Goal: Book appointment/travel/reservation

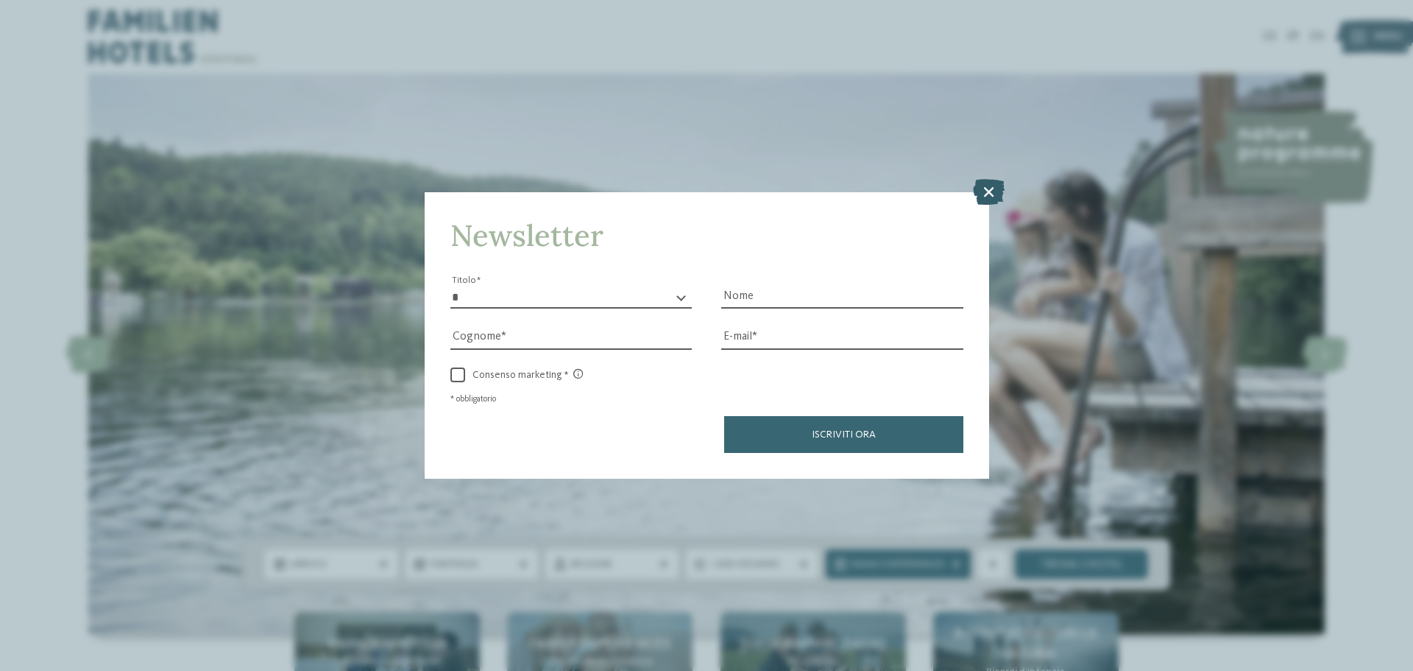
click at [995, 191] on icon at bounding box center [989, 192] width 32 height 26
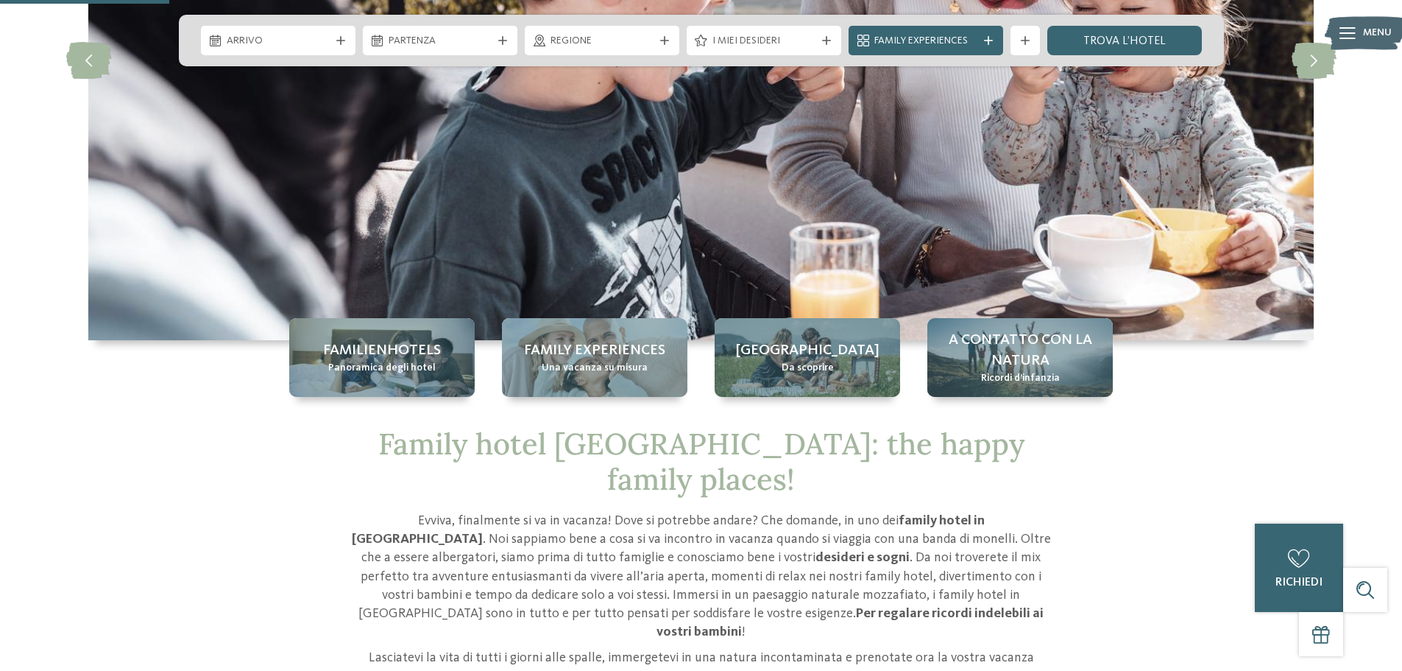
scroll to position [276, 0]
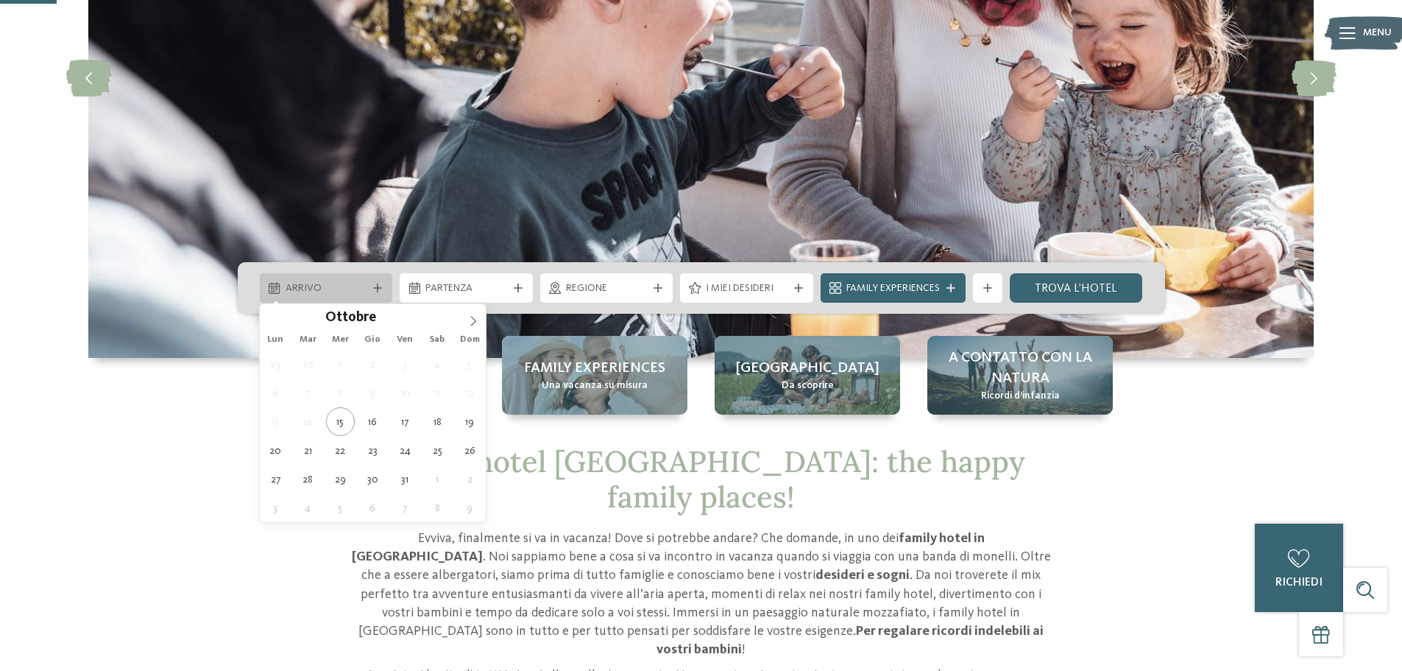
click at [359, 297] on div "Arrivo" at bounding box center [326, 287] width 133 height 29
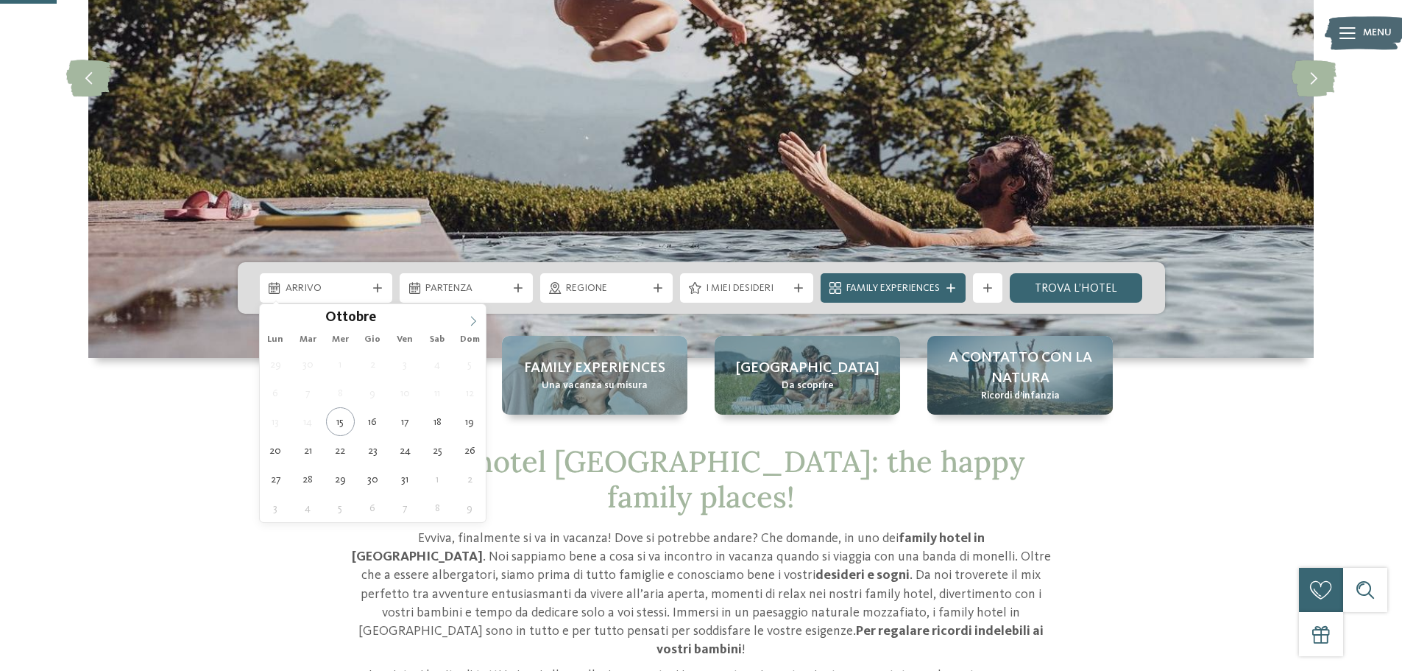
click at [476, 314] on span at bounding box center [473, 316] width 25 height 25
type div "[DATE]"
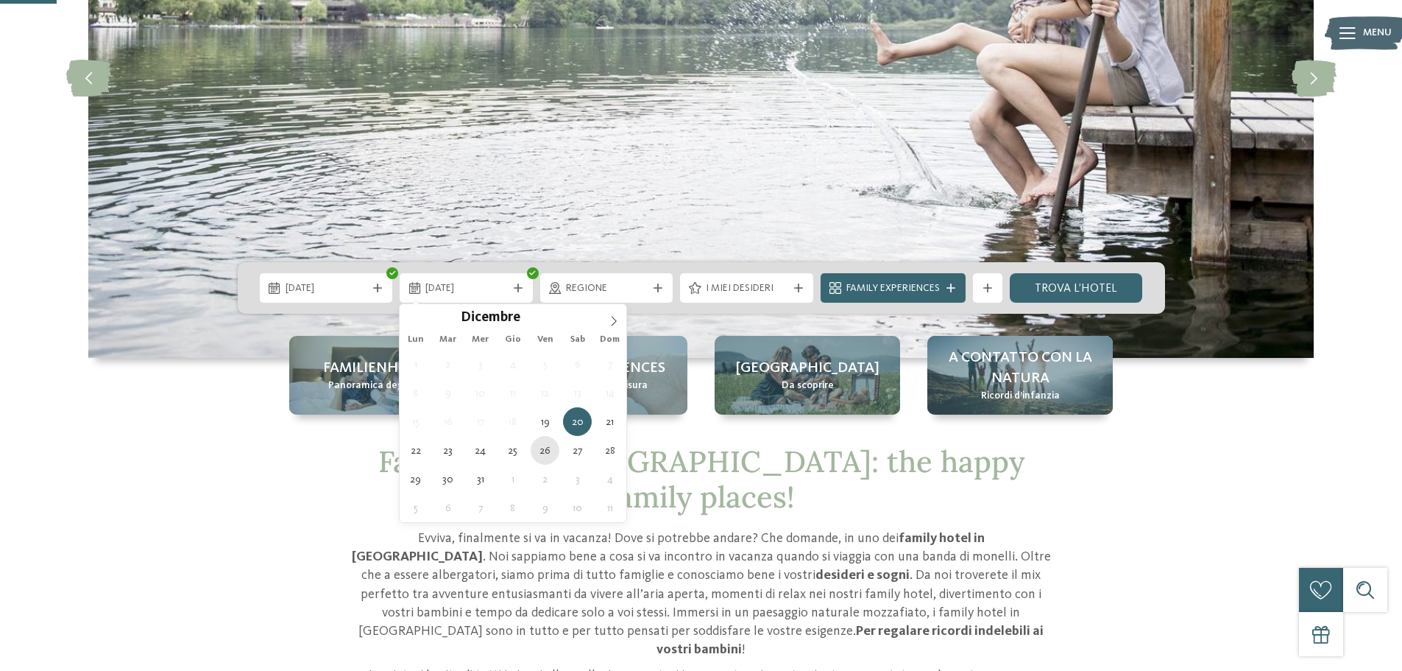
type div "[DATE]"
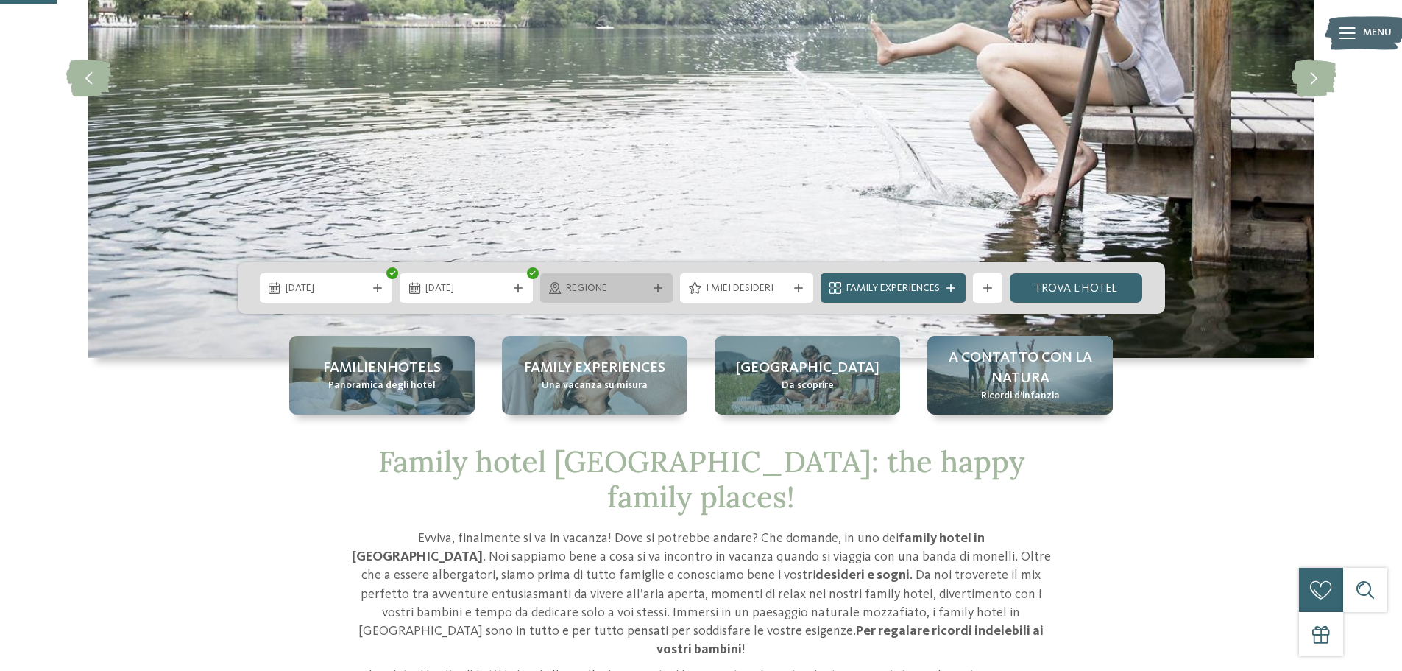
click at [641, 283] on span "Regione" at bounding box center [607, 288] width 82 height 15
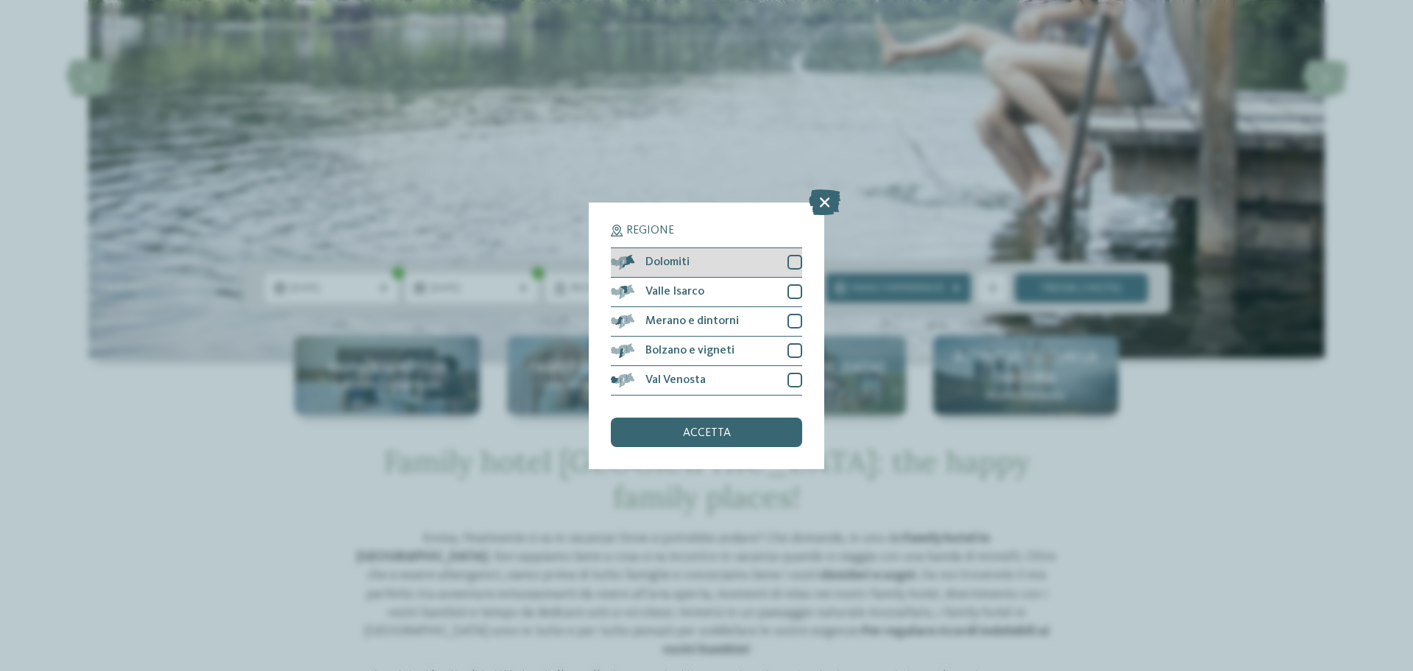
click at [641, 270] on div "Dolomiti" at bounding box center [706, 262] width 191 height 29
click at [688, 436] on span "accetta" at bounding box center [707, 433] width 48 height 12
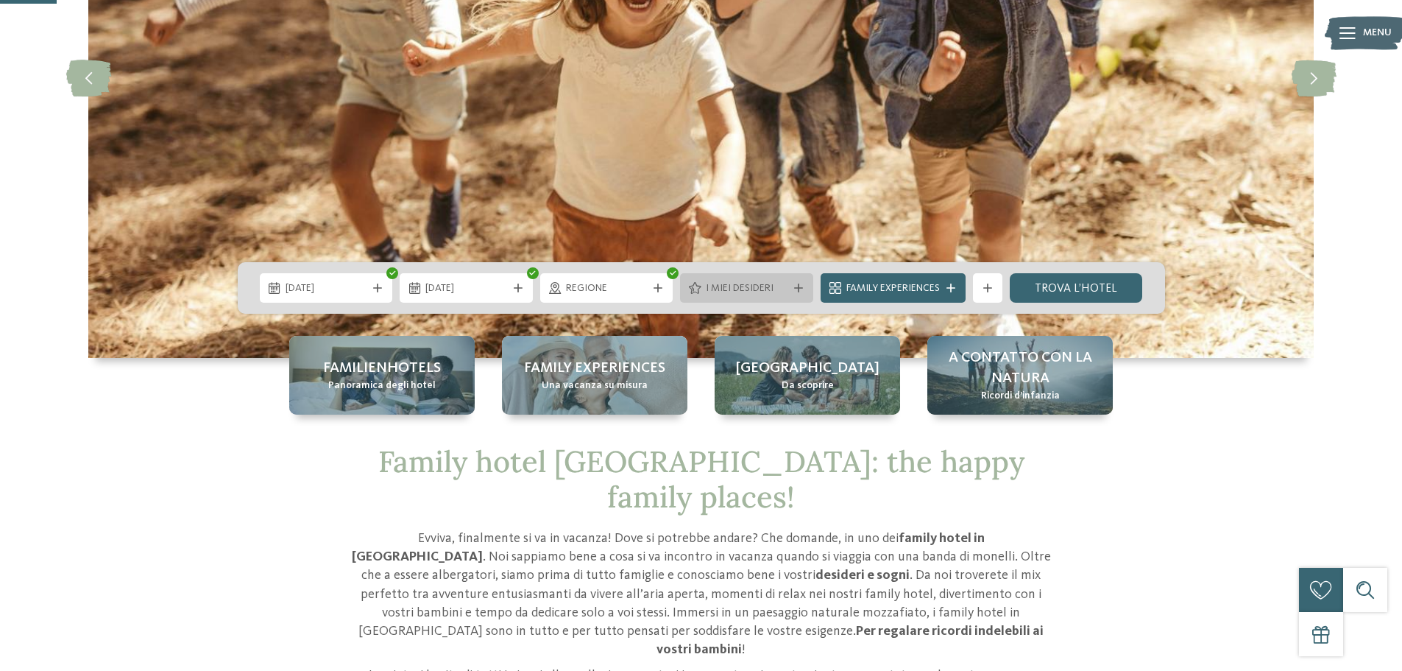
click at [777, 285] on span "I miei desideri" at bounding box center [747, 288] width 82 height 15
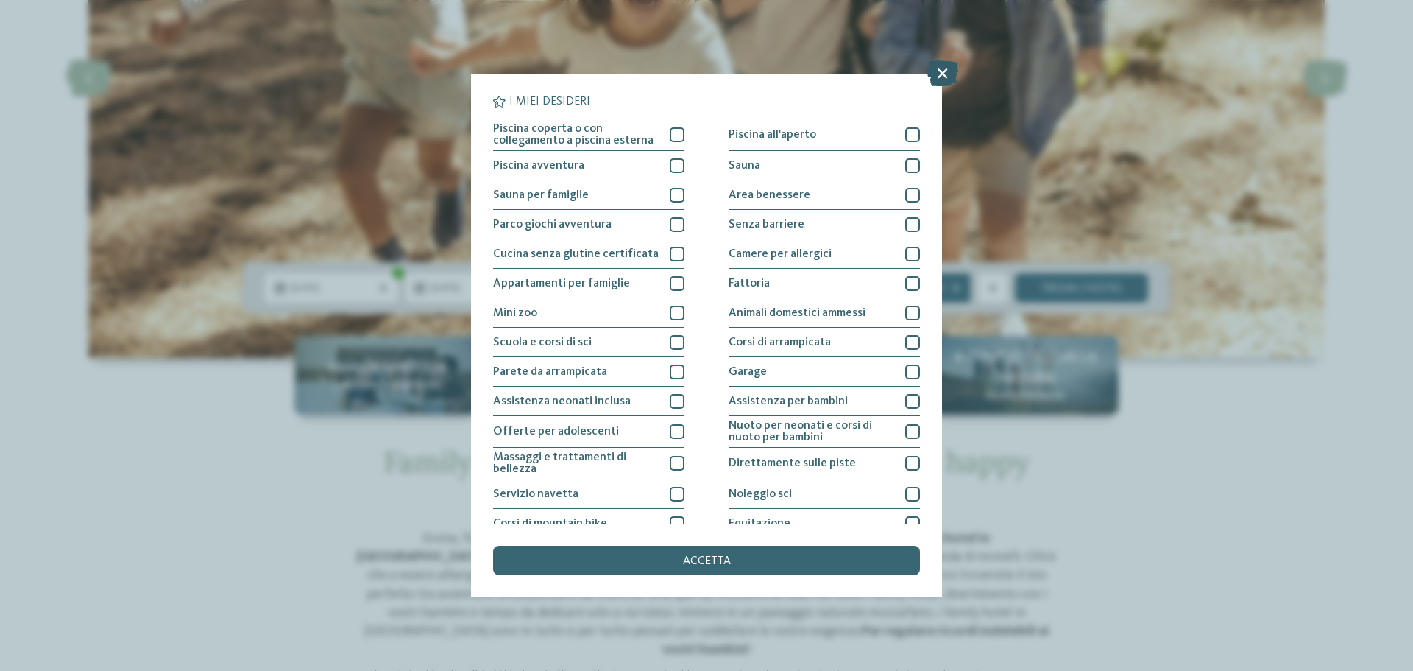
click at [942, 74] on icon at bounding box center [943, 73] width 32 height 26
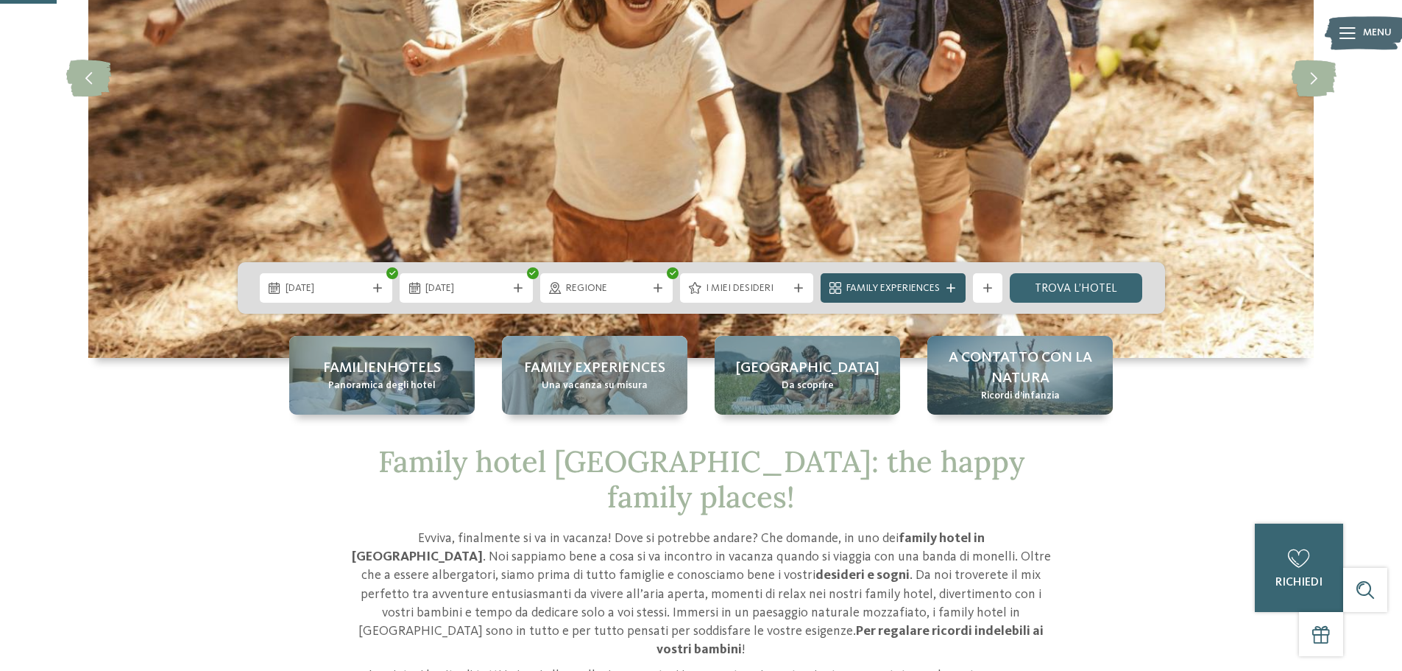
click at [897, 281] on span "Family Experiences" at bounding box center [892, 288] width 93 height 15
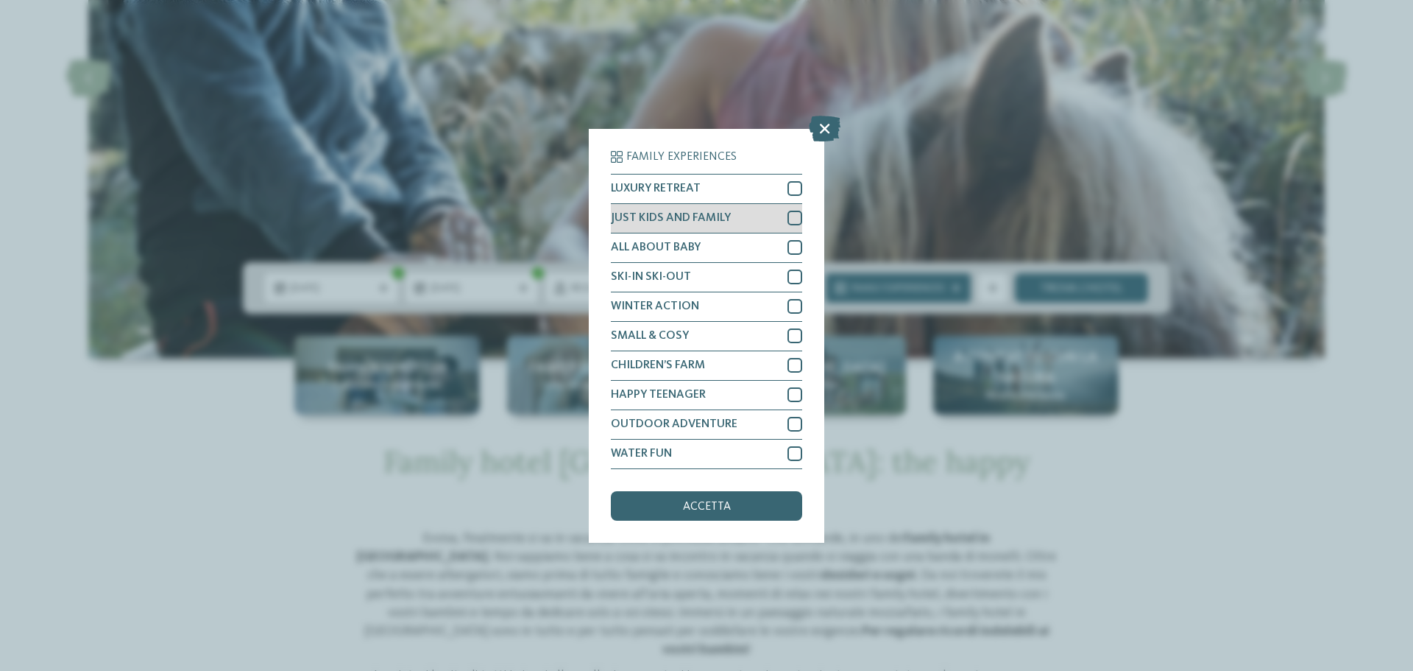
click at [724, 206] on div "JUST KIDS AND FAMILY" at bounding box center [706, 218] width 191 height 29
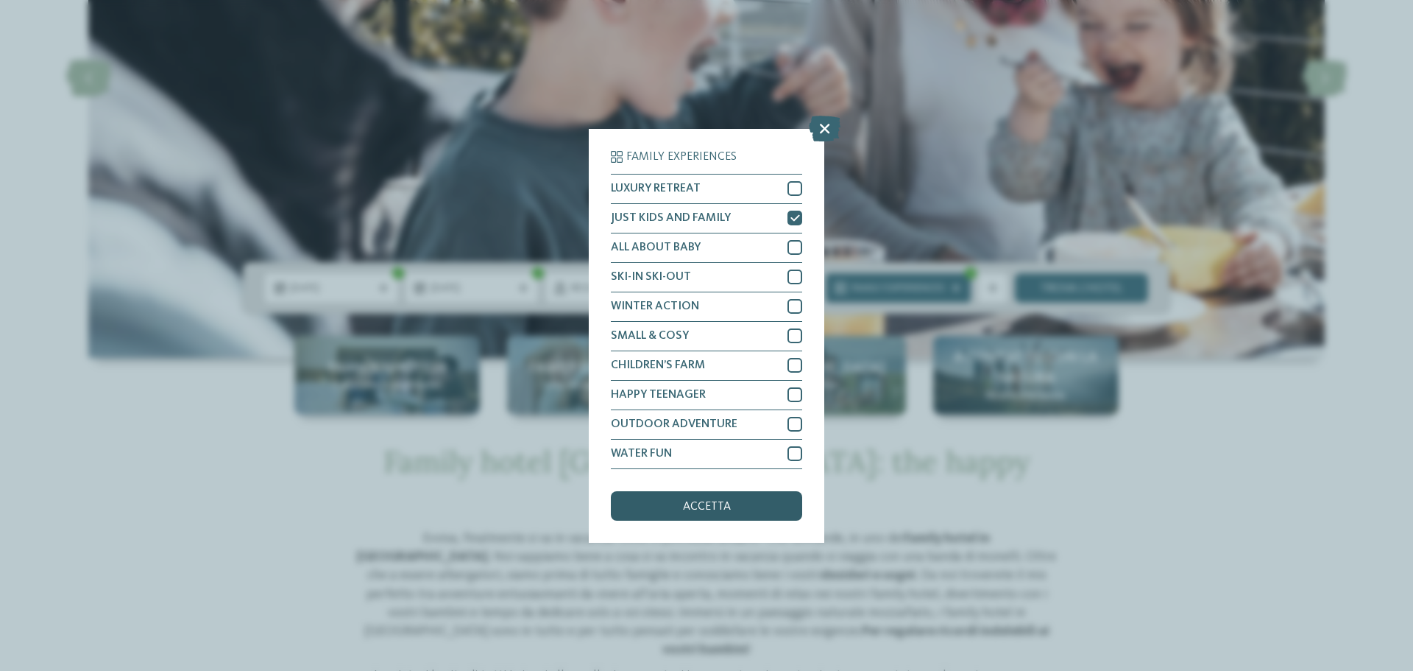
click at [718, 509] on span "accetta" at bounding box center [707, 507] width 48 height 12
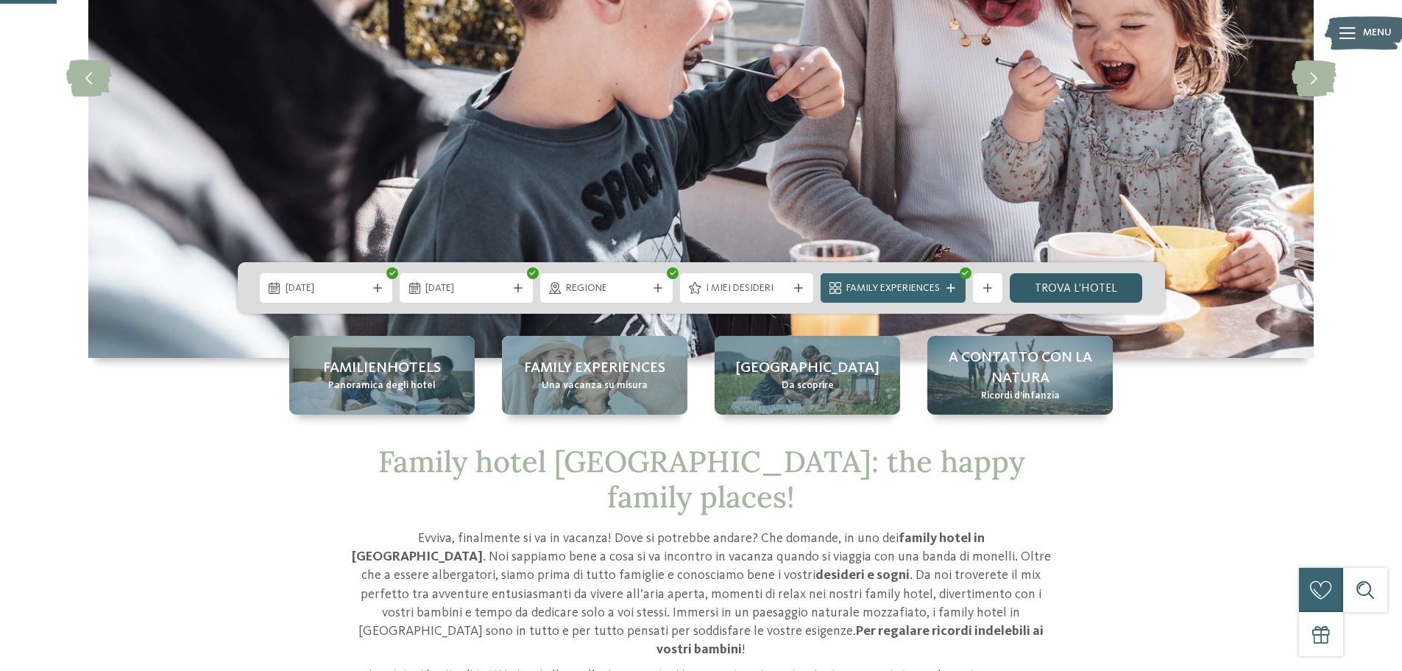
click at [1085, 280] on link "trova l’hotel" at bounding box center [1076, 287] width 133 height 29
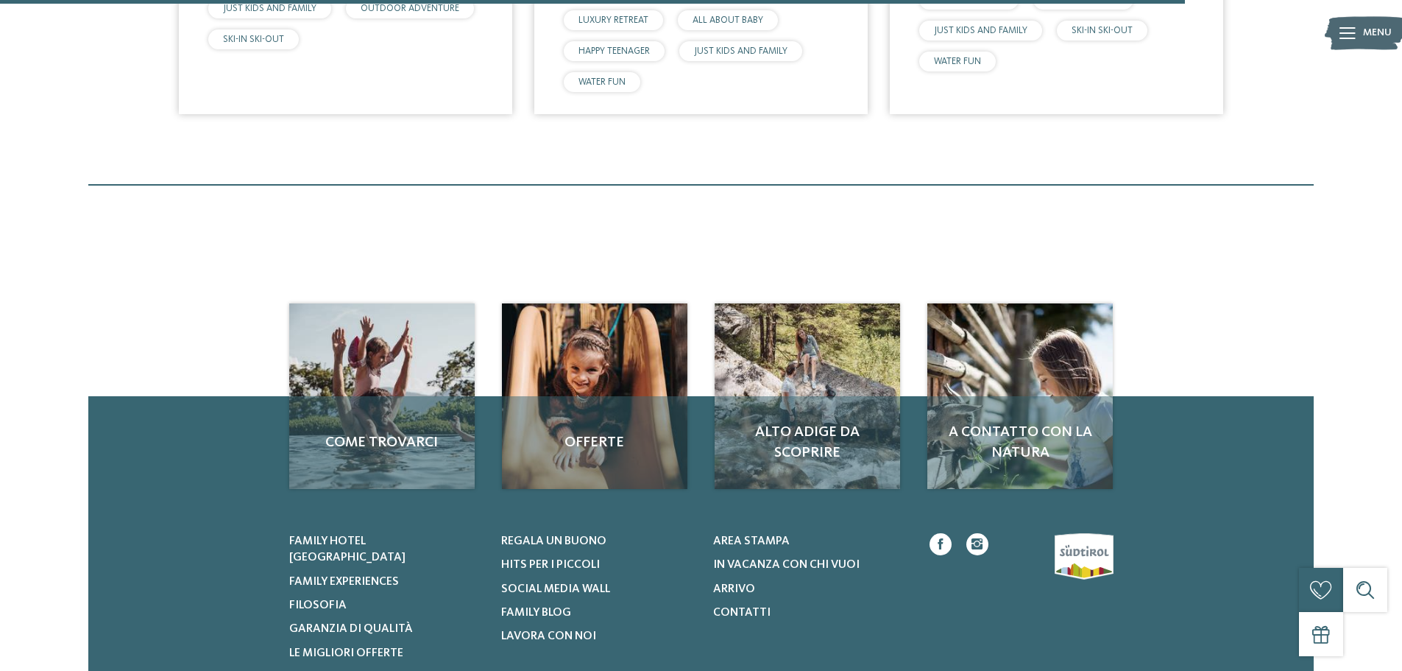
scroll to position [1072, 0]
